Goal: Task Accomplishment & Management: Manage account settings

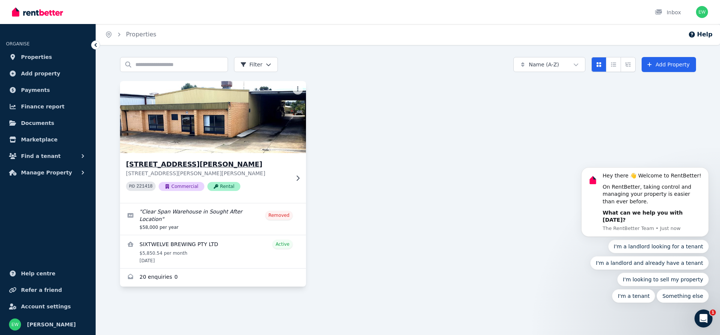
click at [201, 126] on img at bounding box center [212, 117] width 195 height 76
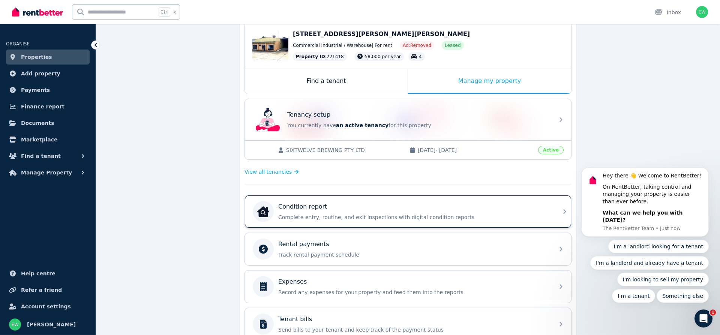
scroll to position [115, 0]
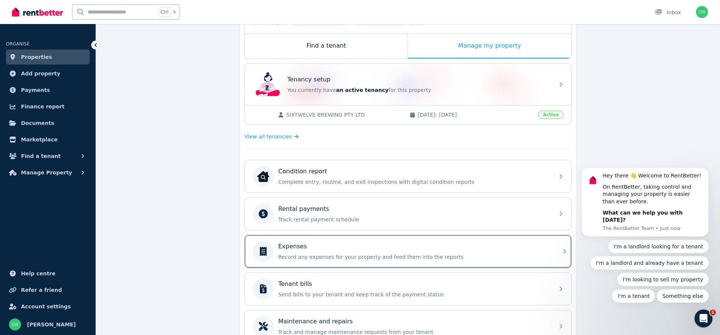
click at [324, 257] on p "Record any expenses for your property and feed them into the reports" at bounding box center [413, 256] width 271 height 7
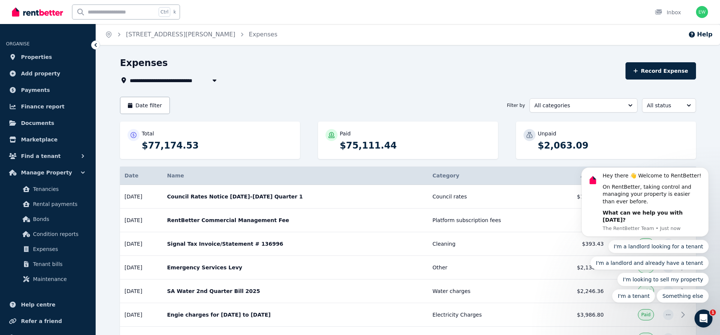
click at [705, 103] on html "Hey there 👋 Welcome to RentBetter! On RentBetter, taking control and managing y…" at bounding box center [645, 101] width 150 height 3
click at [703, 174] on button "Dismiss notification" at bounding box center [706, 170] width 10 height 10
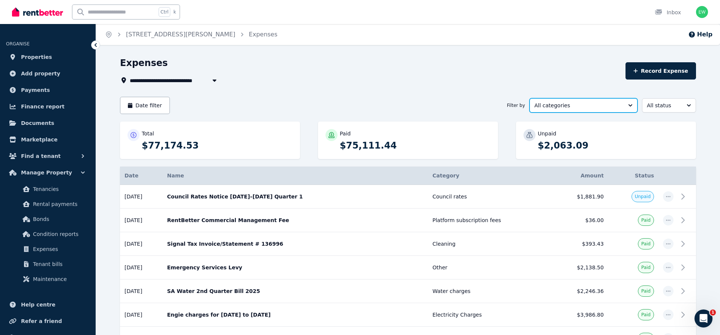
click at [557, 104] on span "All categories" at bounding box center [578, 105] width 88 height 7
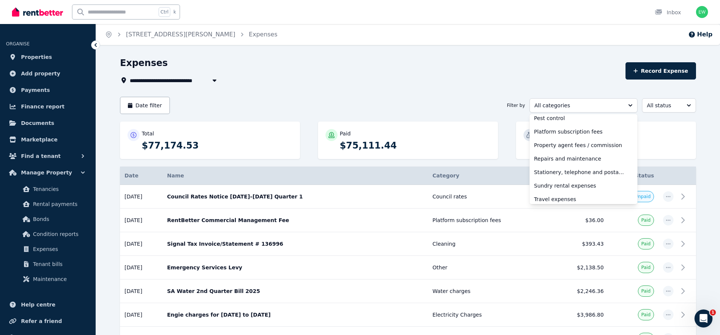
scroll to position [250, 0]
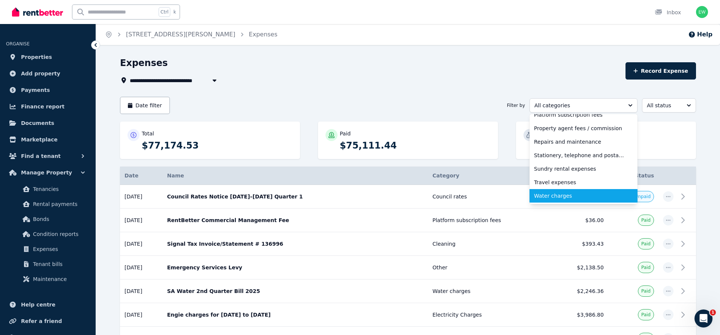
click at [566, 199] on span "Water charges" at bounding box center [579, 195] width 90 height 7
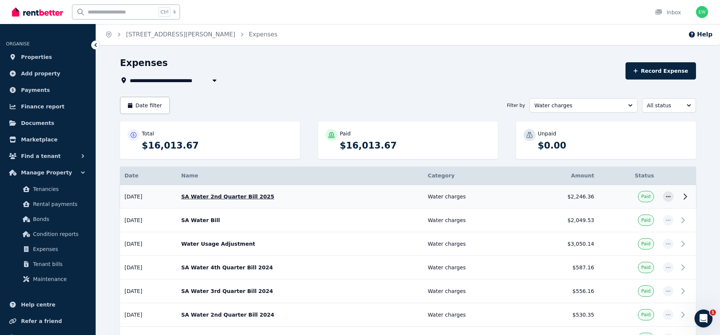
click at [249, 197] on p "SA Water 2nd Quarter Bill 2025" at bounding box center [300, 196] width 238 height 7
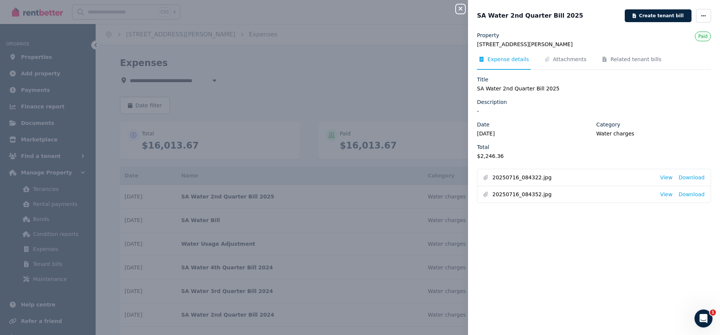
drag, startPoint x: 461, startPoint y: 6, endPoint x: 459, endPoint y: 11, distance: 5.5
click at [461, 6] on button "Close panel" at bounding box center [460, 8] width 9 height 9
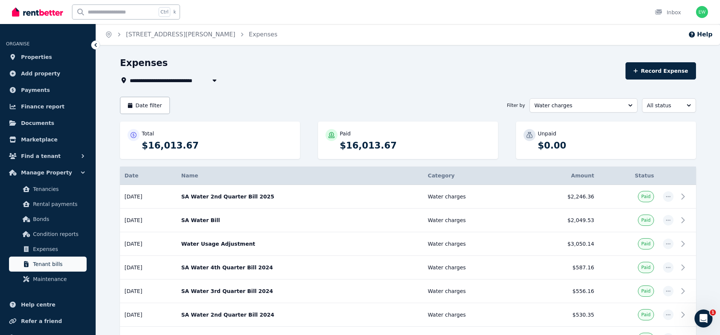
click at [54, 261] on span "Tenant bills" at bounding box center [58, 263] width 51 height 9
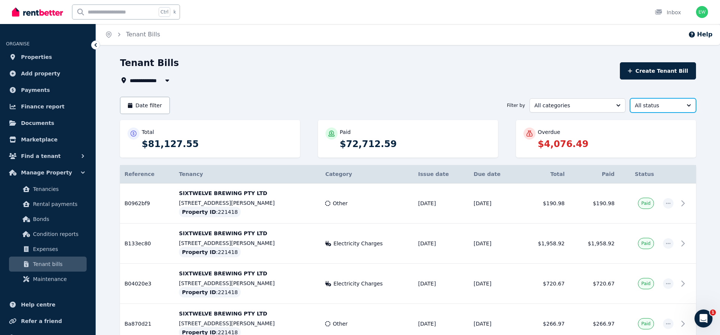
click at [661, 105] on span "All status" at bounding box center [657, 105] width 46 height 7
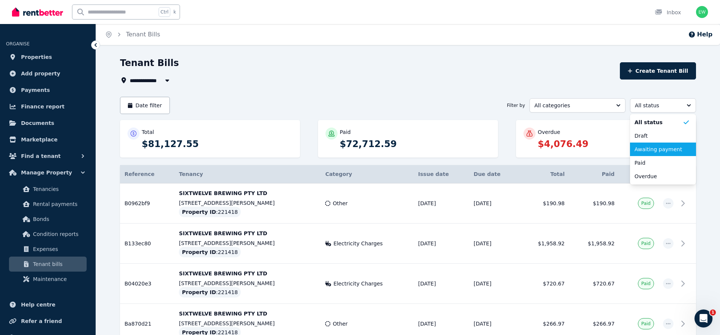
click at [653, 150] on span "Awaiting payment" at bounding box center [658, 148] width 48 height 7
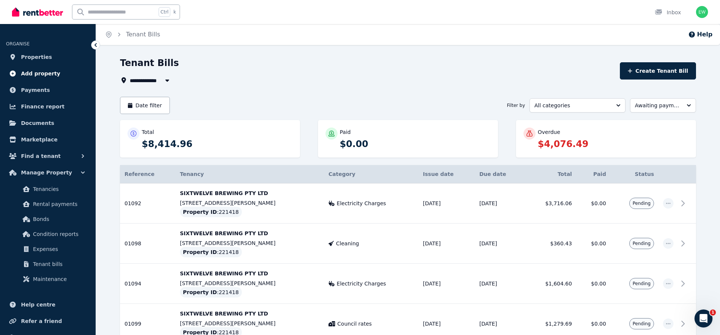
click at [14, 72] on icon at bounding box center [13, 73] width 6 height 6
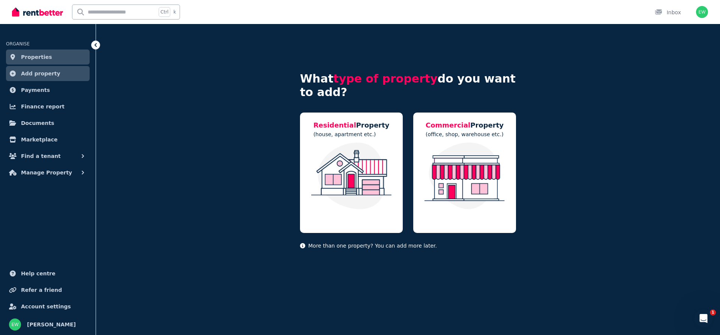
click at [45, 15] on img at bounding box center [37, 11] width 51 height 11
click at [37, 125] on span "Documents" at bounding box center [37, 122] width 33 height 9
